Goal: Information Seeking & Learning: Learn about a topic

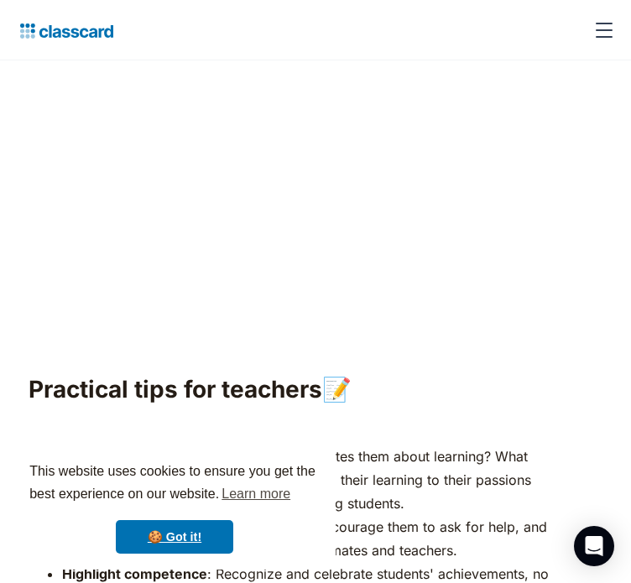
scroll to position [5372, 0]
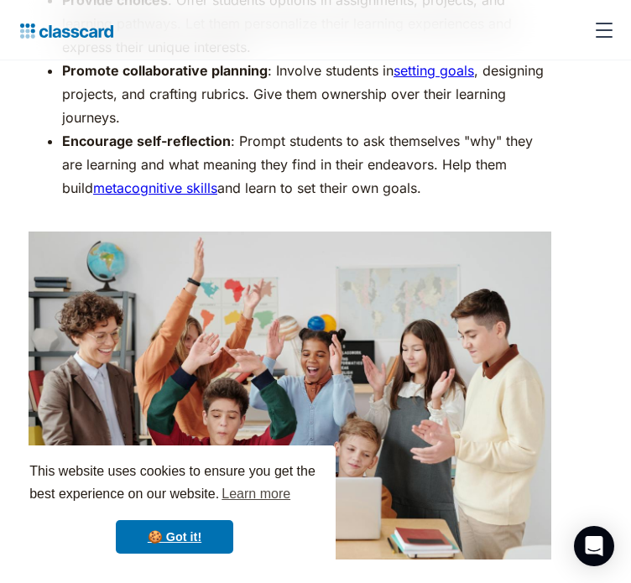
scroll to position [3365, 0]
